Goal: Task Accomplishment & Management: Complete application form

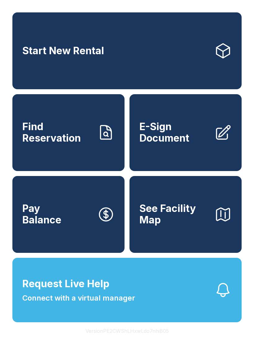
click at [131, 273] on button "Request Live Help Connect with a virtual manager" at bounding box center [127, 290] width 230 height 65
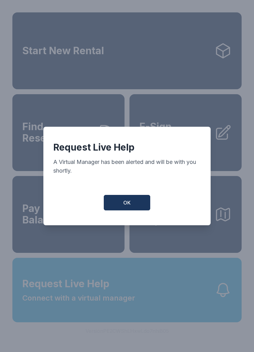
click at [131, 203] on button "OK" at bounding box center [127, 203] width 47 height 16
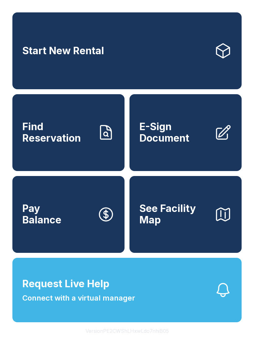
click at [105, 304] on span "Connect with a virtual manager" at bounding box center [78, 298] width 113 height 11
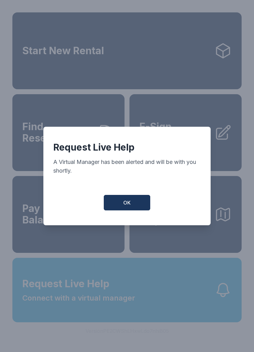
click at [132, 204] on button "OK" at bounding box center [127, 203] width 47 height 16
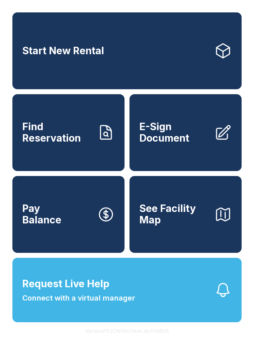
click at [74, 292] on span "Request Live Help" at bounding box center [65, 284] width 87 height 15
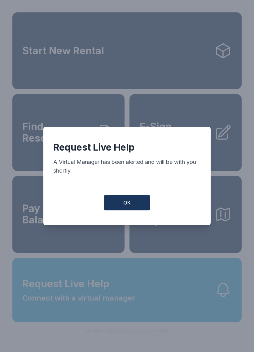
click at [122, 202] on button "OK" at bounding box center [127, 203] width 47 height 16
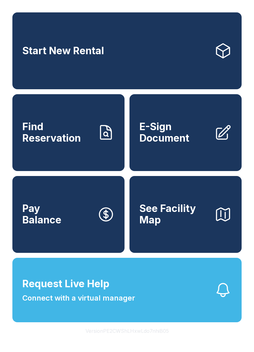
click at [174, 144] on span "E-Sign Document" at bounding box center [175, 132] width 70 height 23
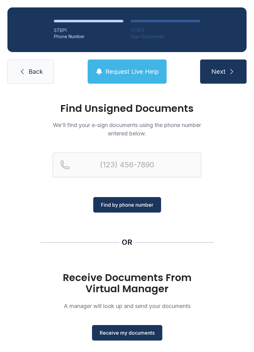
click at [136, 336] on span "Receive my documents" at bounding box center [127, 332] width 55 height 7
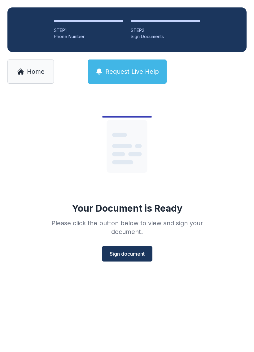
click at [128, 254] on span "Sign document" at bounding box center [127, 253] width 35 height 7
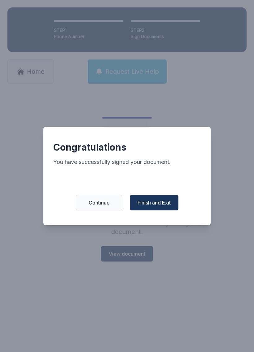
click at [159, 206] on span "Finish and Exit" at bounding box center [154, 202] width 33 height 7
